Goal: Task Accomplishment & Management: Use online tool/utility

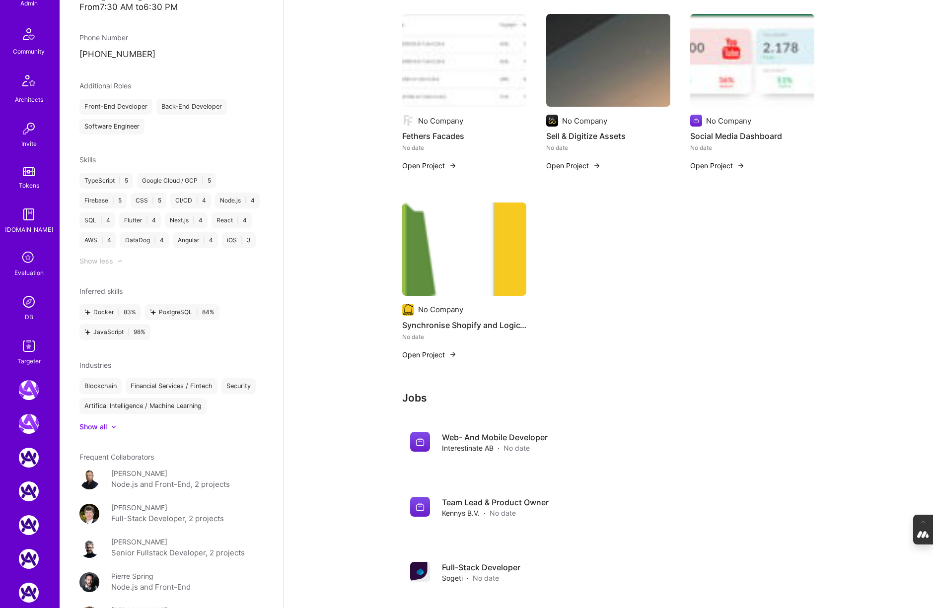
scroll to position [262, 0]
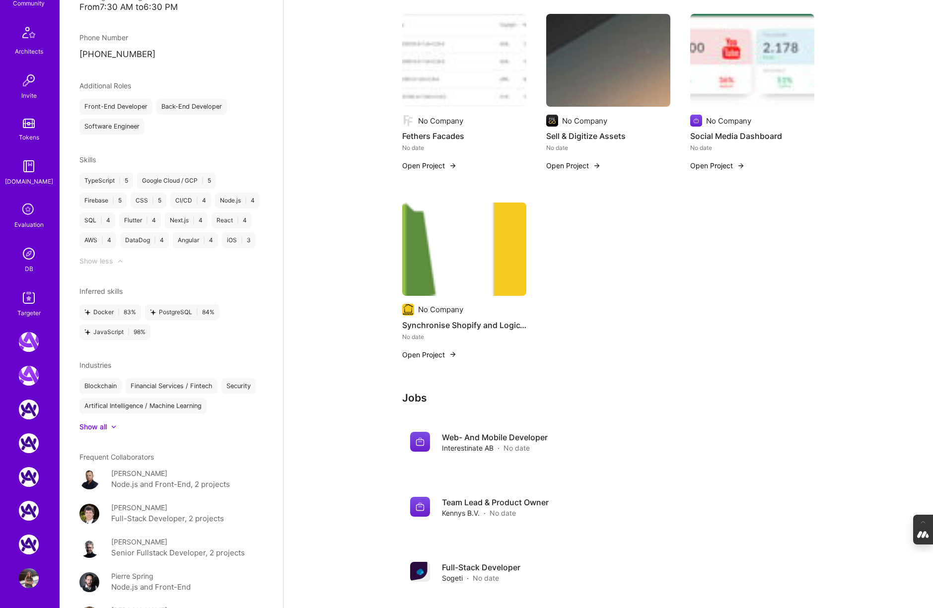
click at [31, 256] on img at bounding box center [29, 254] width 20 height 20
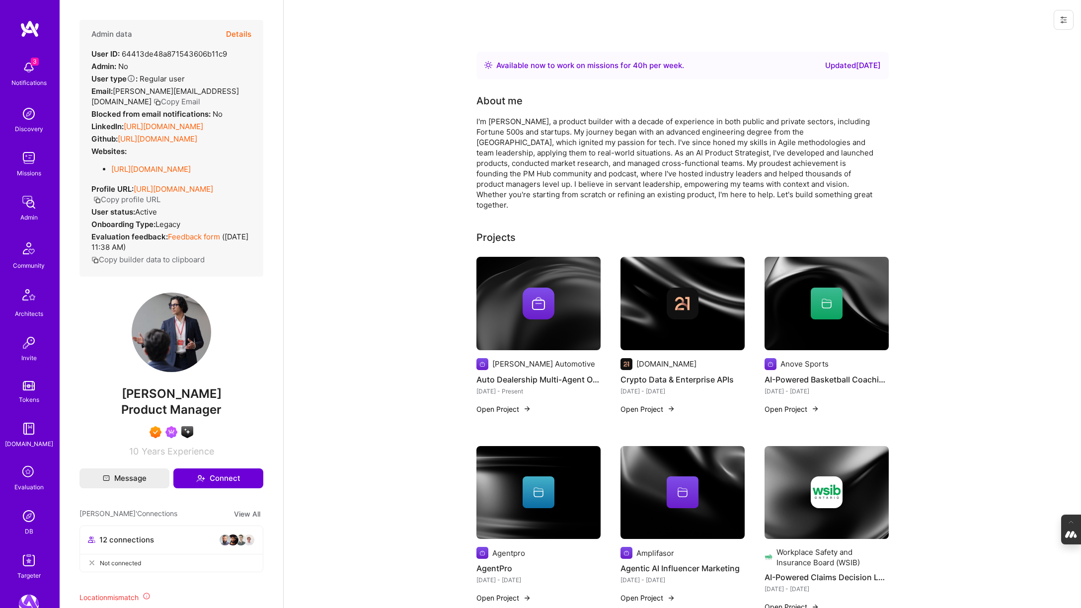
click at [35, 474] on icon at bounding box center [28, 472] width 19 height 19
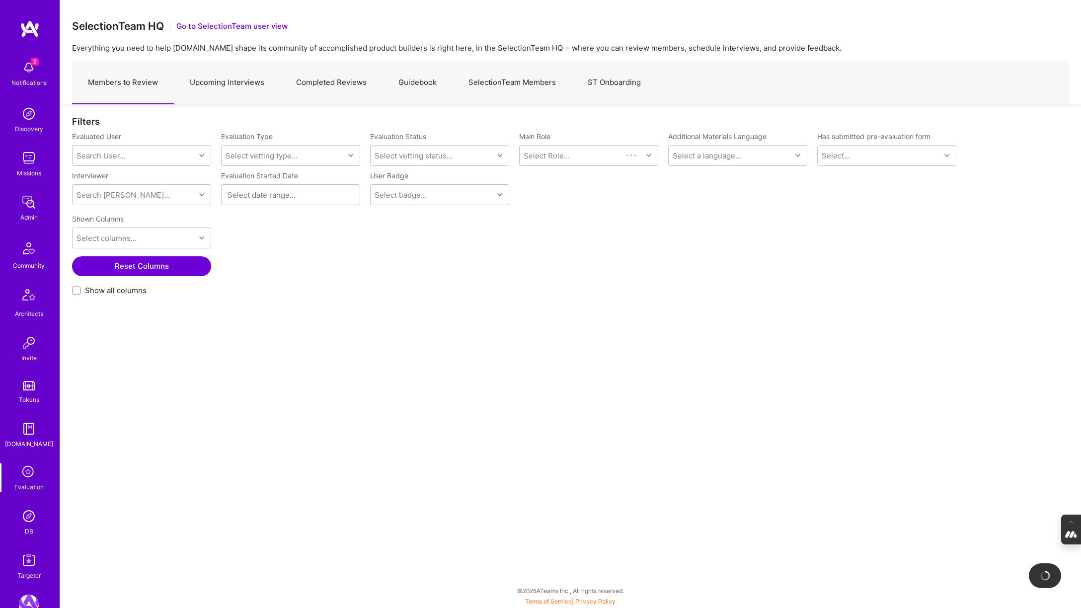
click at [496, 80] on link "SelectionTeam Members" at bounding box center [511, 82] width 119 height 43
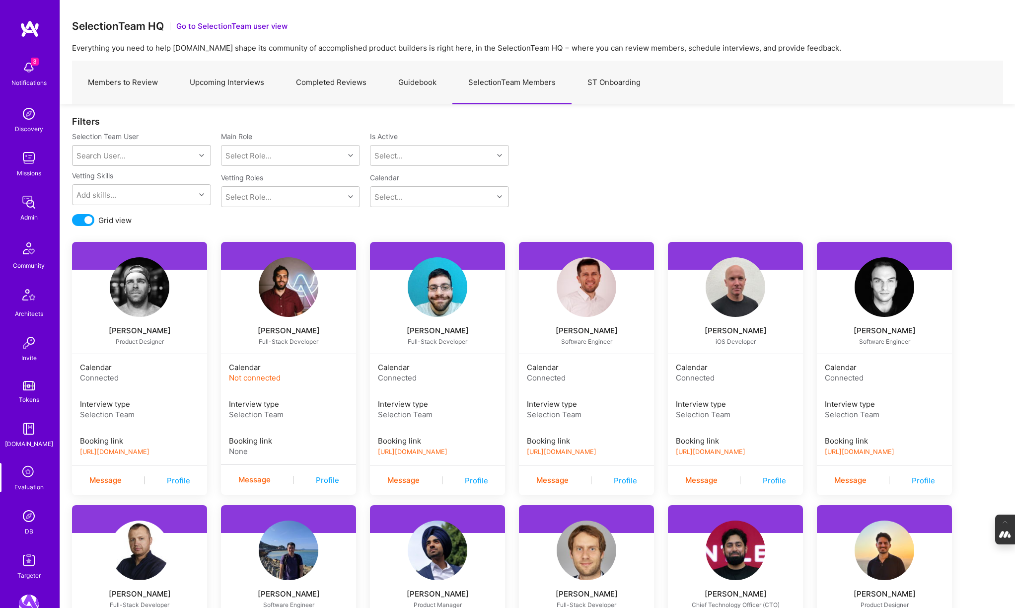
click at [138, 160] on div "Search User..." at bounding box center [134, 156] width 123 height 20
type input "mostafa"
click at [128, 187] on div "[EMAIL_ADDRESS][DOMAIN_NAME]" at bounding box center [154, 191] width 101 height 10
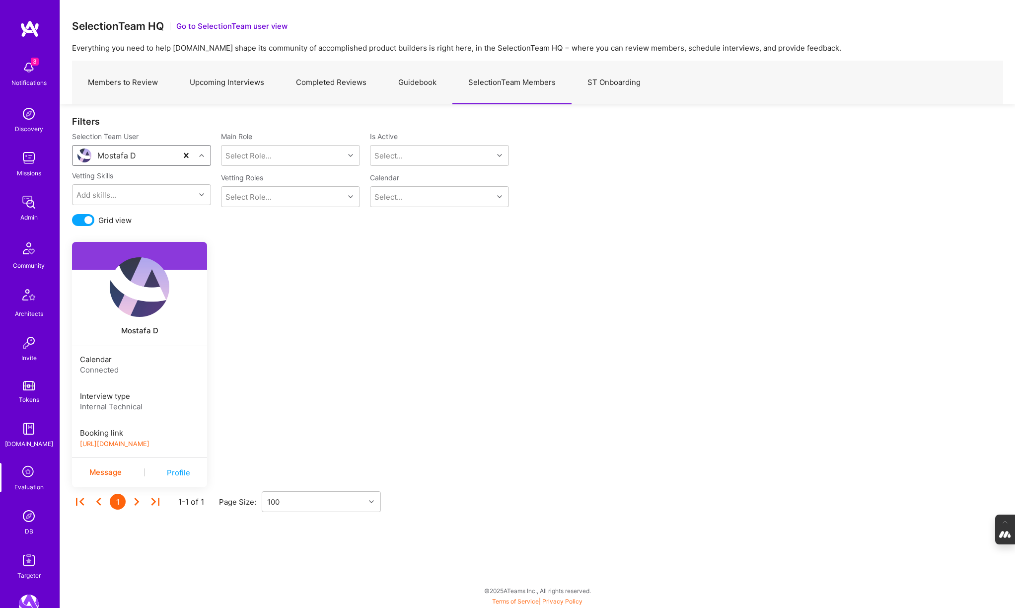
click at [149, 445] on link "[URL][DOMAIN_NAME]" at bounding box center [115, 443] width 70 height 7
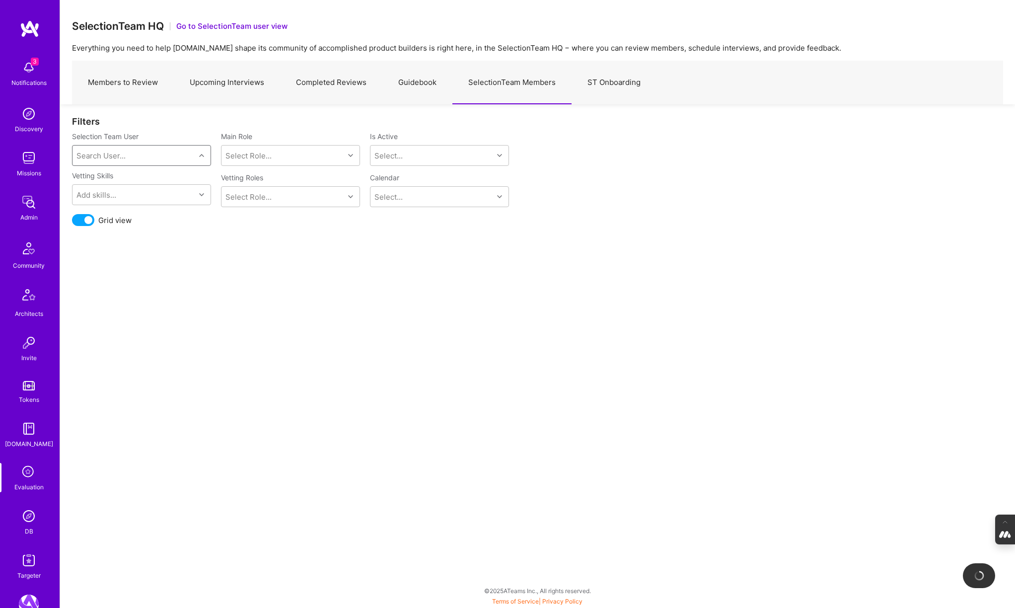
click at [116, 154] on div "Search User..." at bounding box center [100, 155] width 49 height 10
type input "mostafa"
click at [118, 215] on div "[EMAIL_ADDRESS][DOMAIN_NAME]" at bounding box center [154, 220] width 101 height 10
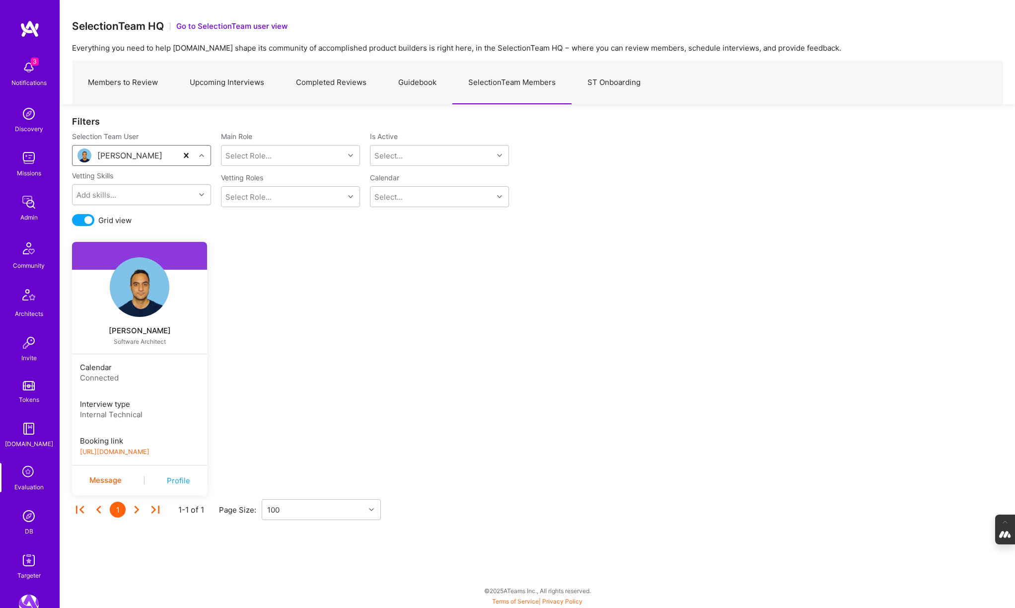
click at [148, 452] on link "[URL][DOMAIN_NAME]" at bounding box center [115, 451] width 70 height 7
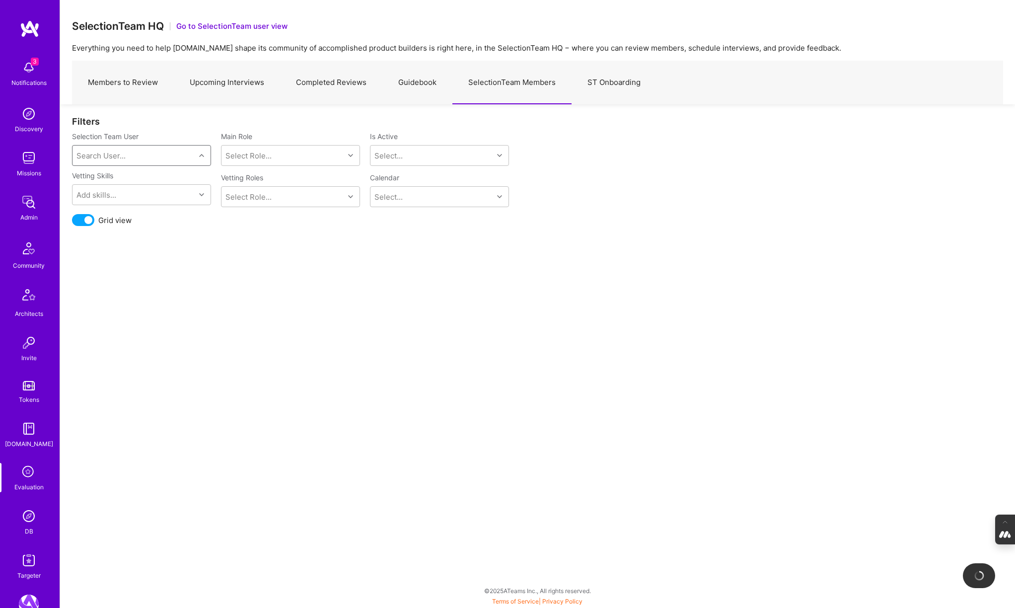
click at [135, 154] on div "Search User..." at bounding box center [134, 156] width 123 height 20
type input "[PERSON_NAME]"
click at [138, 191] on div "[PERSON_NAME][EMAIL_ADDRESS][DOMAIN_NAME]" at bounding box center [154, 196] width 101 height 21
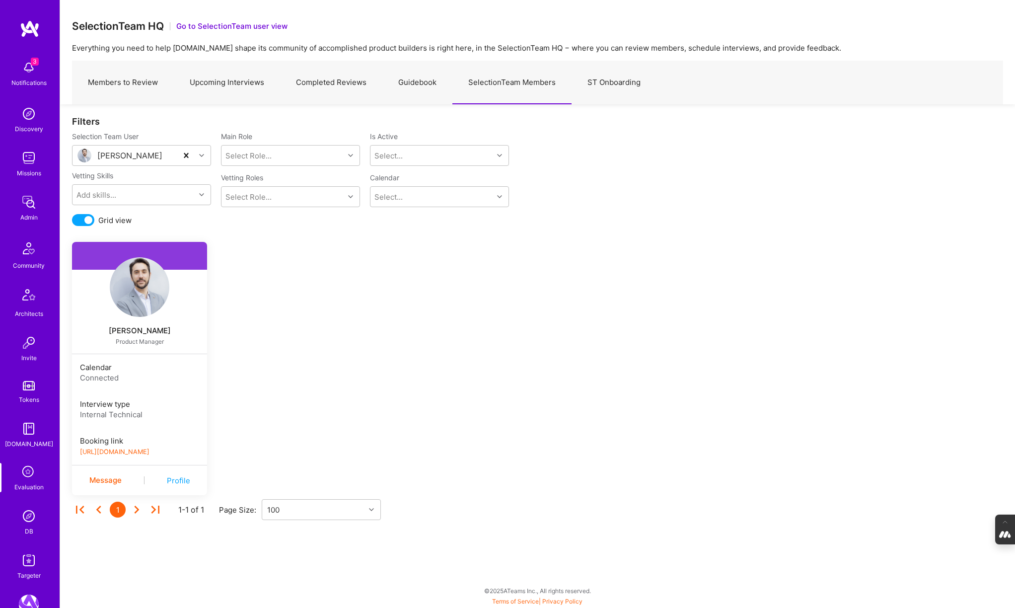
click at [146, 450] on link "[URL][DOMAIN_NAME]" at bounding box center [115, 451] width 70 height 7
